Goal: Find specific page/section: Find specific page/section

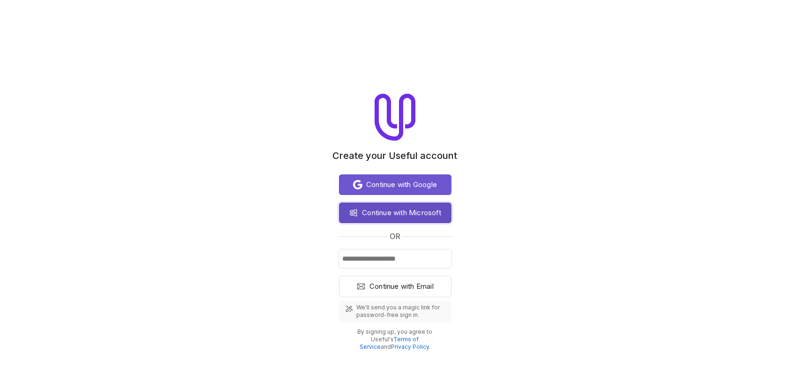
click at [388, 213] on span "Continue with Microsoft" at bounding box center [401, 212] width 79 height 11
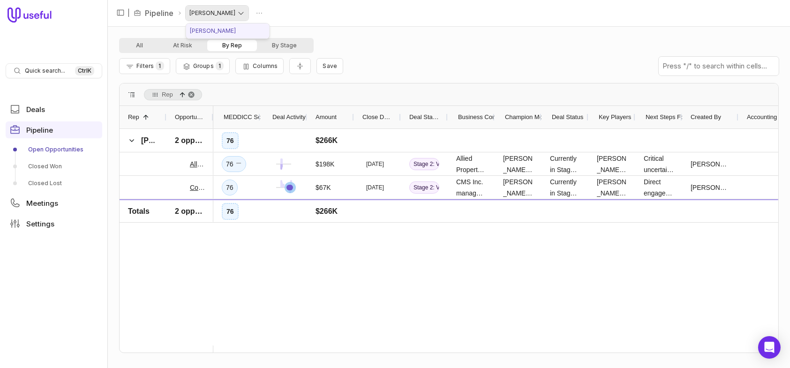
click at [233, 14] on html "Quick search... Ctrl K Deals Pipeline Open Opportunities Closed Won Closed Lost…" at bounding box center [395, 184] width 790 height 368
click at [167, 14] on link "Pipeline" at bounding box center [159, 12] width 29 height 11
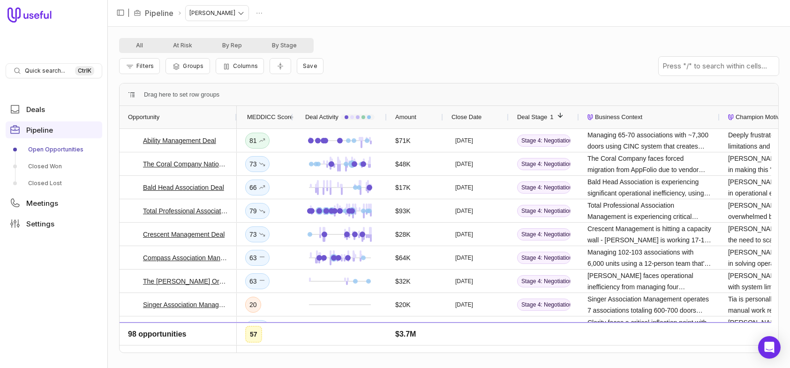
click at [260, 117] on span "MEDDICC Score" at bounding box center [270, 117] width 46 height 11
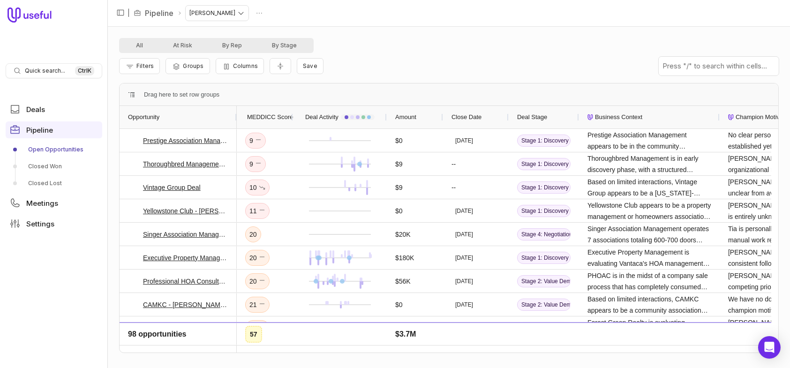
click at [260, 117] on span "MEDDICC Score" at bounding box center [270, 117] width 46 height 11
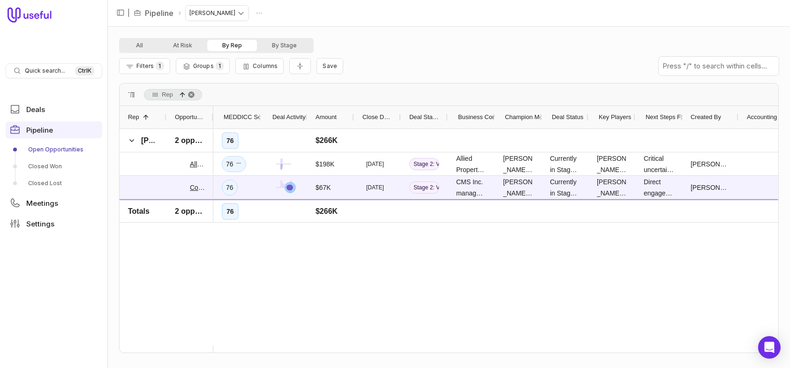
click at [299, 236] on div "76 $266K 76 $198K Apr 2, 2026 Stage 2: Value Demonstration Allied Property Grou…" at bounding box center [495, 237] width 565 height 217
click at [350, 281] on div "76 $266K 76 $198K Apr 2, 2026 Stage 2: Value Demonstration Allied Property Grou…" at bounding box center [495, 237] width 565 height 217
drag, startPoint x: 165, startPoint y: 115, endPoint x: 145, endPoint y: 116, distance: 19.7
click at [145, 116] on div "Rep 1" at bounding box center [143, 117] width 47 height 22
